Goal: Transaction & Acquisition: Purchase product/service

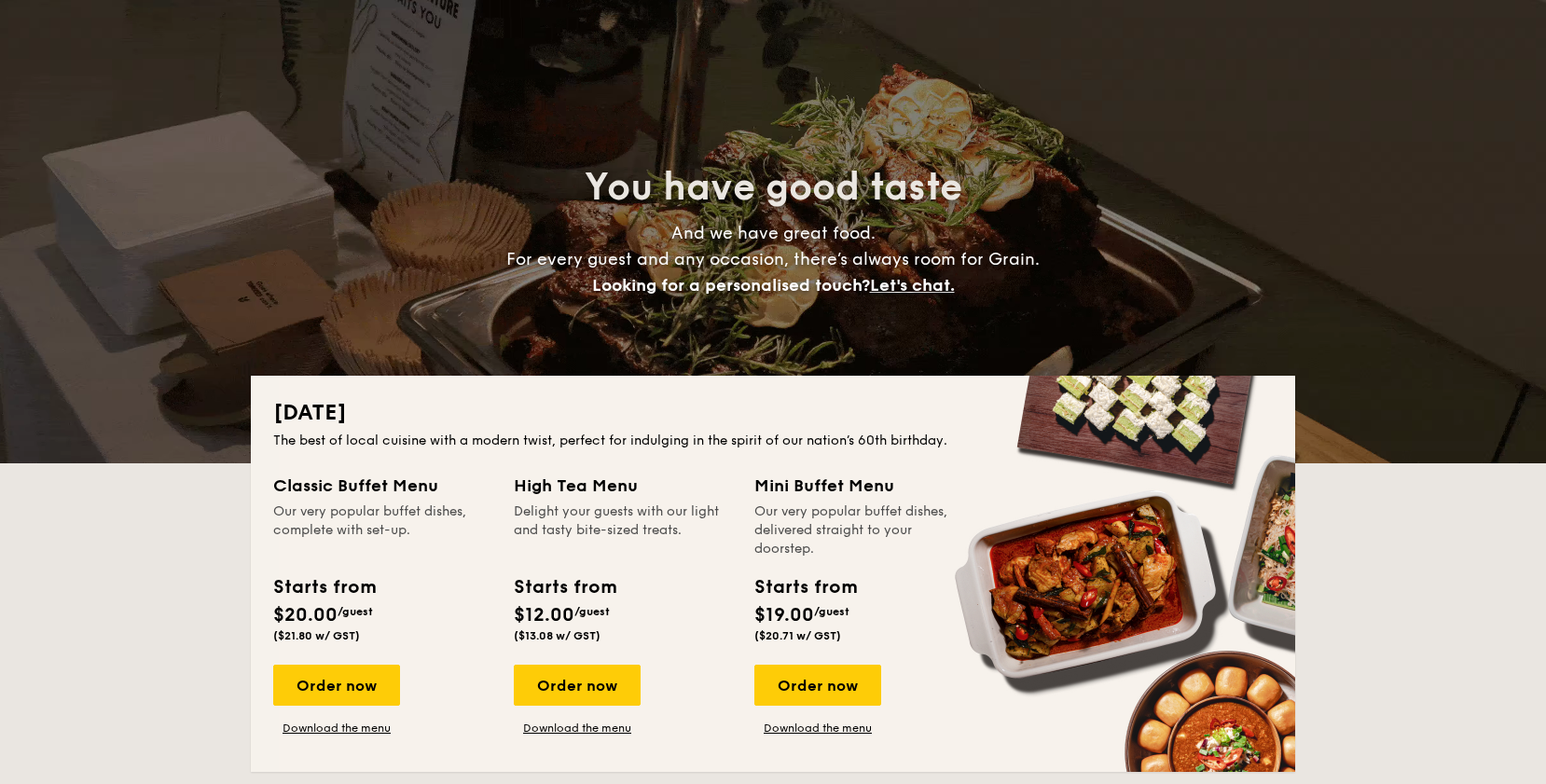
scroll to position [92, 0]
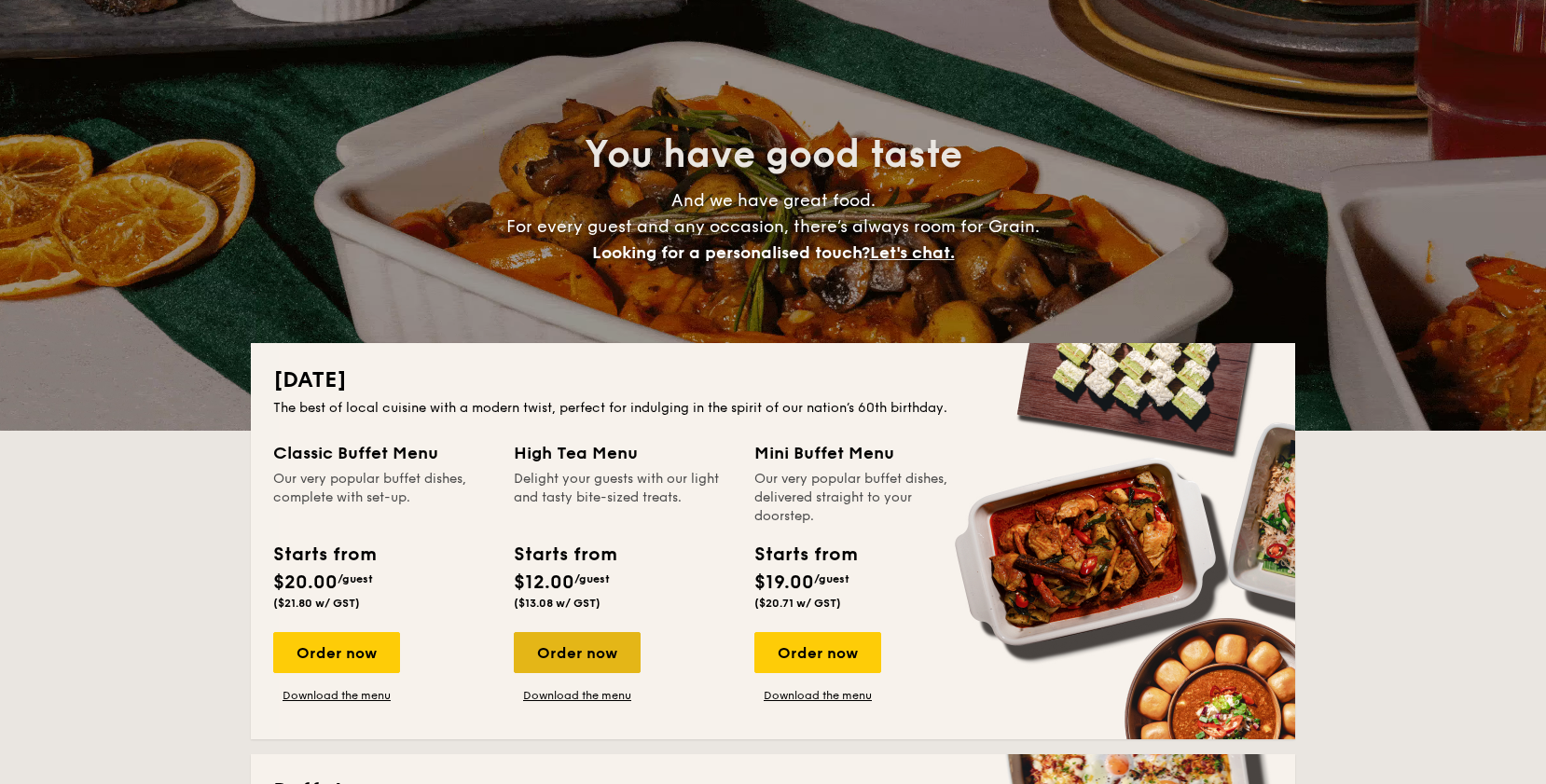
click at [621, 666] on div "Order now" at bounding box center [577, 652] width 126 height 41
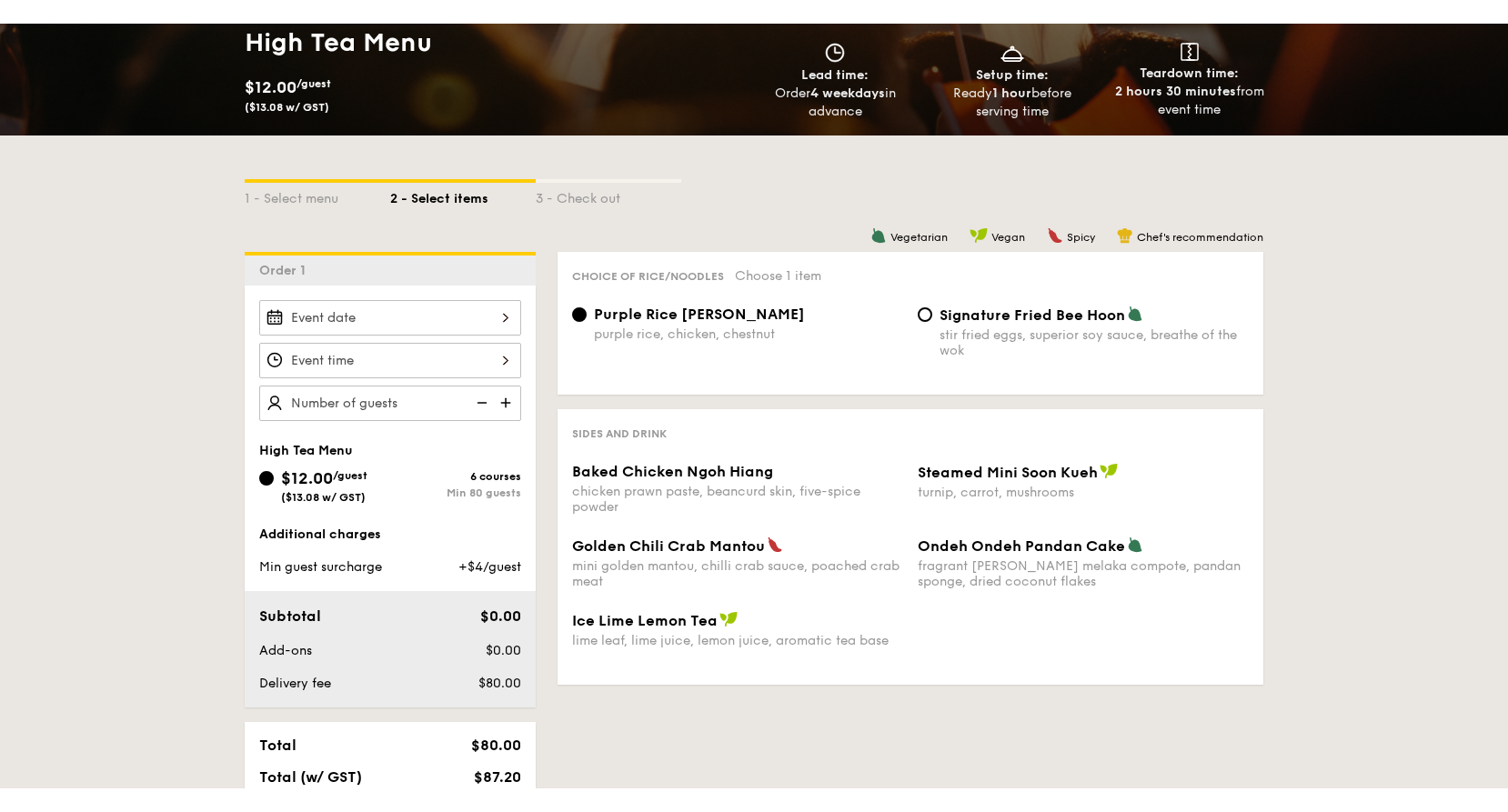
scroll to position [274, 0]
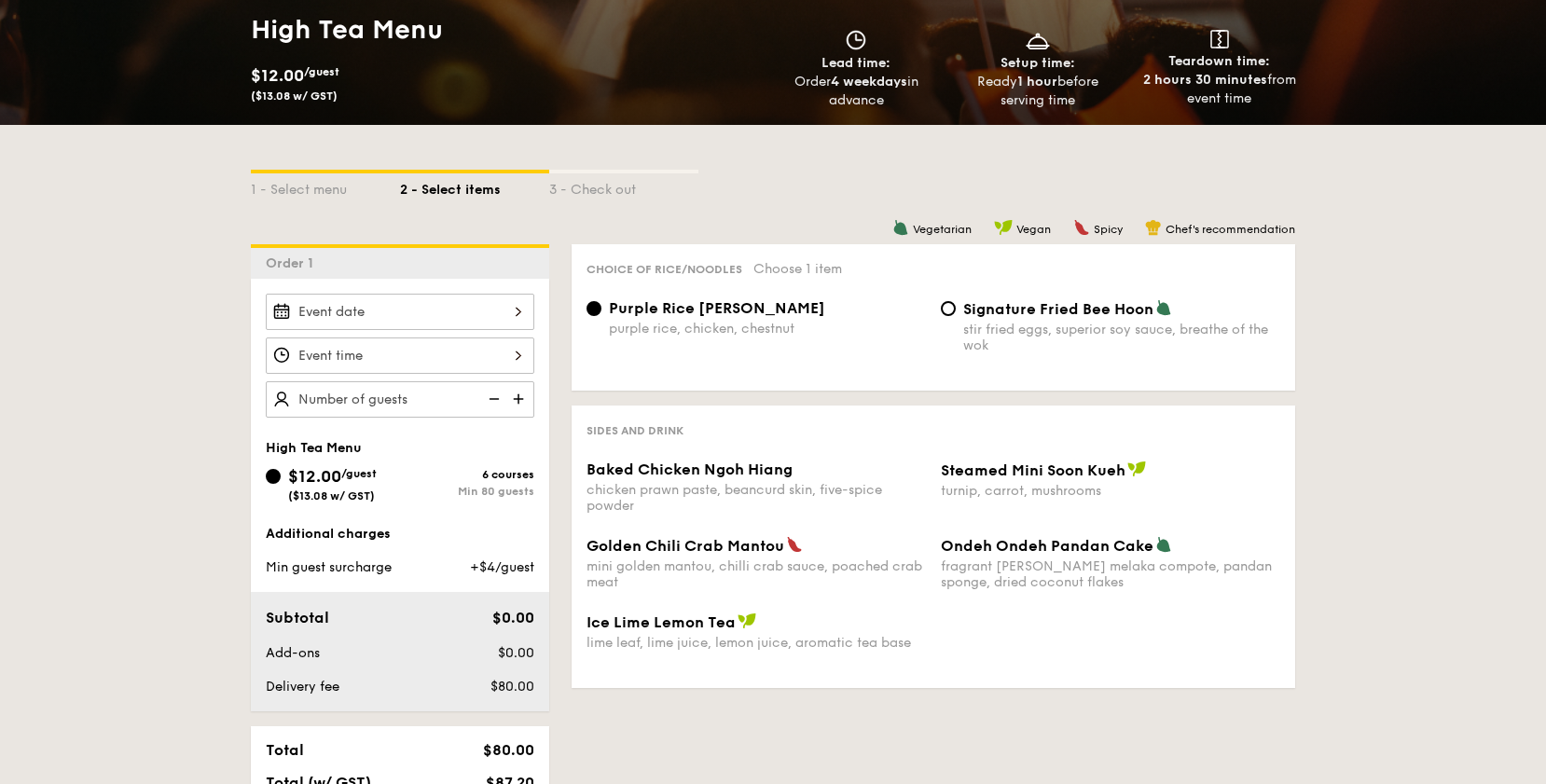
click at [630, 410] on div "Sides and Drink Baked Chicken Ngoh Hiang chicken prawn paste, beancurd skin, fi…" at bounding box center [933, 546] width 723 height 282
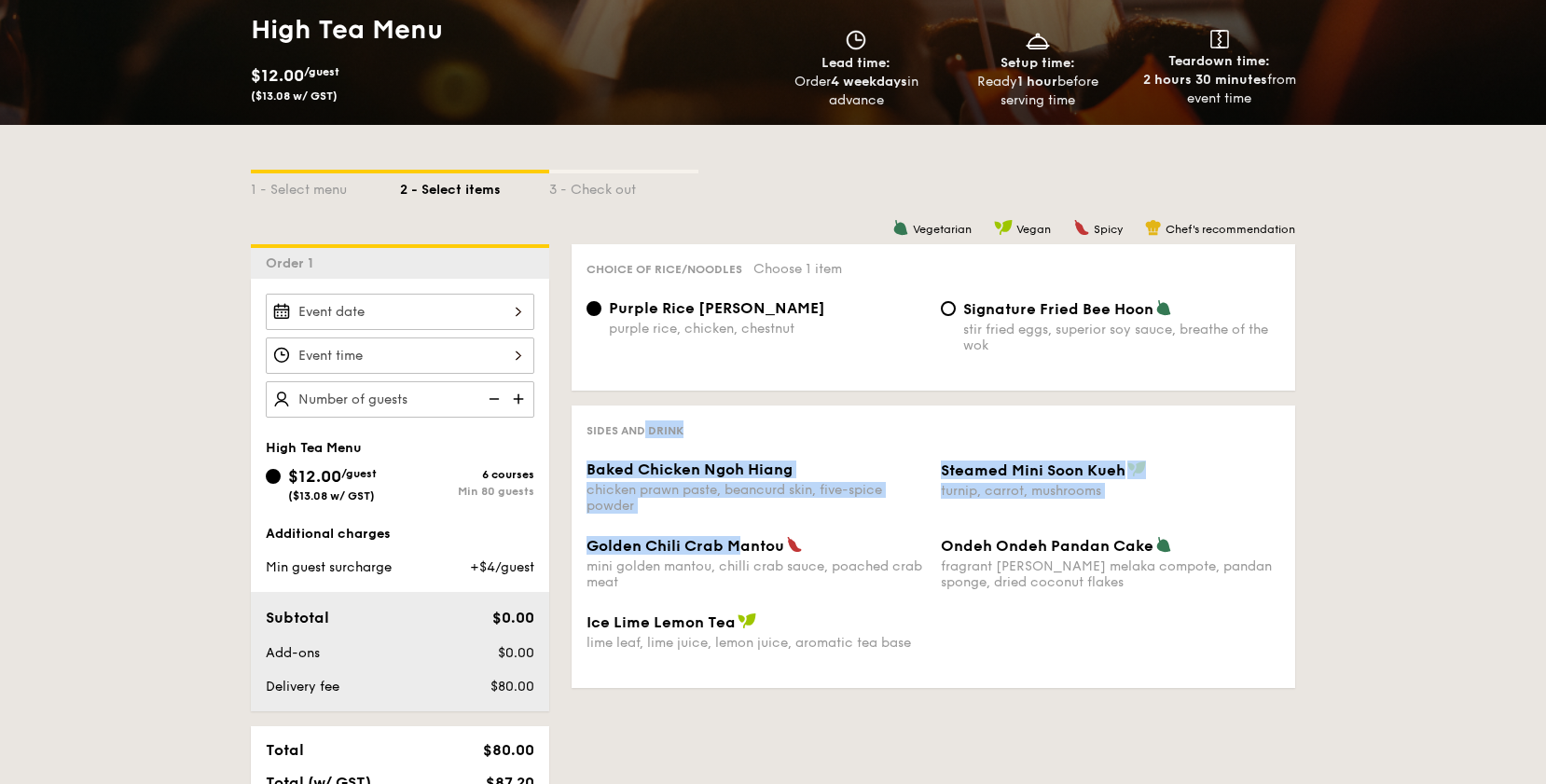
drag, startPoint x: 634, startPoint y: 417, endPoint x: 745, endPoint y: 537, distance: 163.5
click at [744, 537] on div "Sides and Drink Baked Chicken Ngoh Hiang chicken prawn paste, beancurd skin, fi…" at bounding box center [933, 546] width 723 height 282
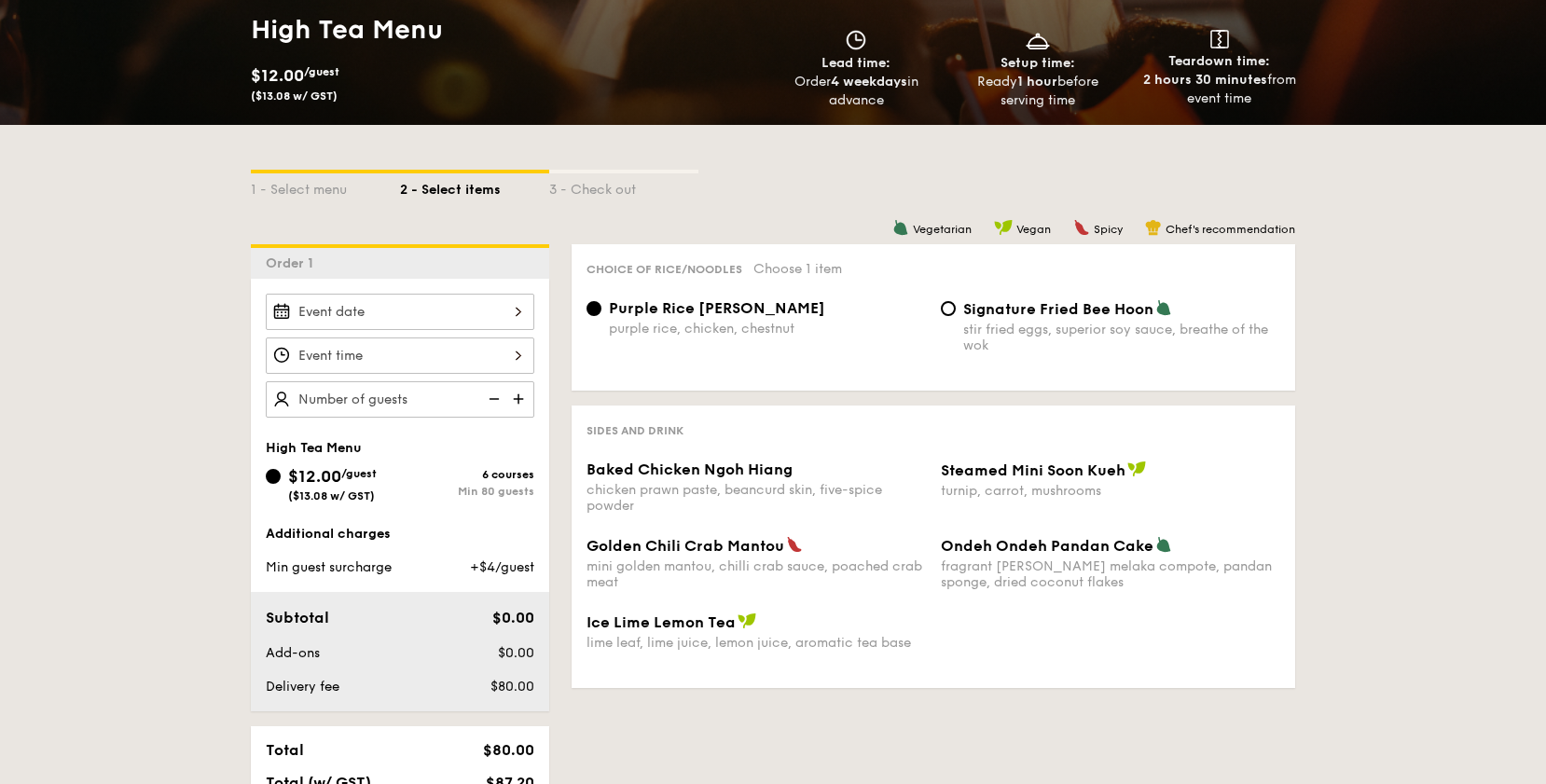
click at [745, 537] on span "Golden Chili Crab Mantou" at bounding box center [684, 545] width 197 height 18
